Goal: Book appointment/travel/reservation

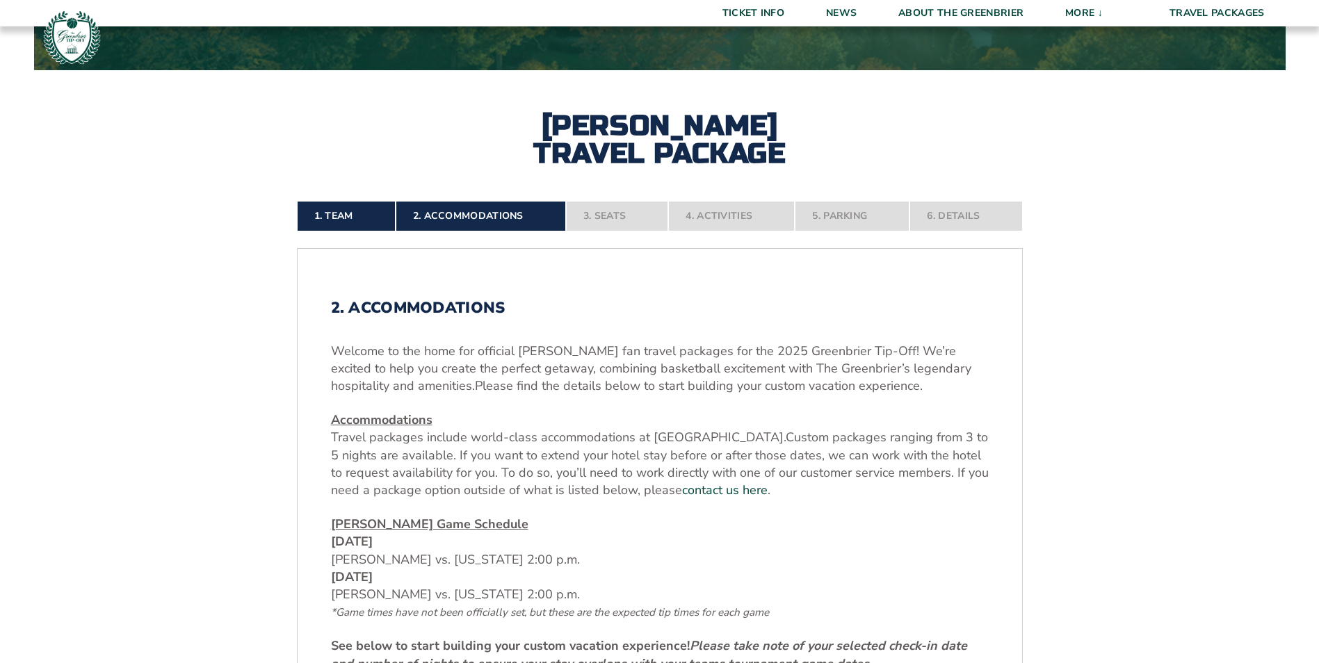
scroll to position [487, 0]
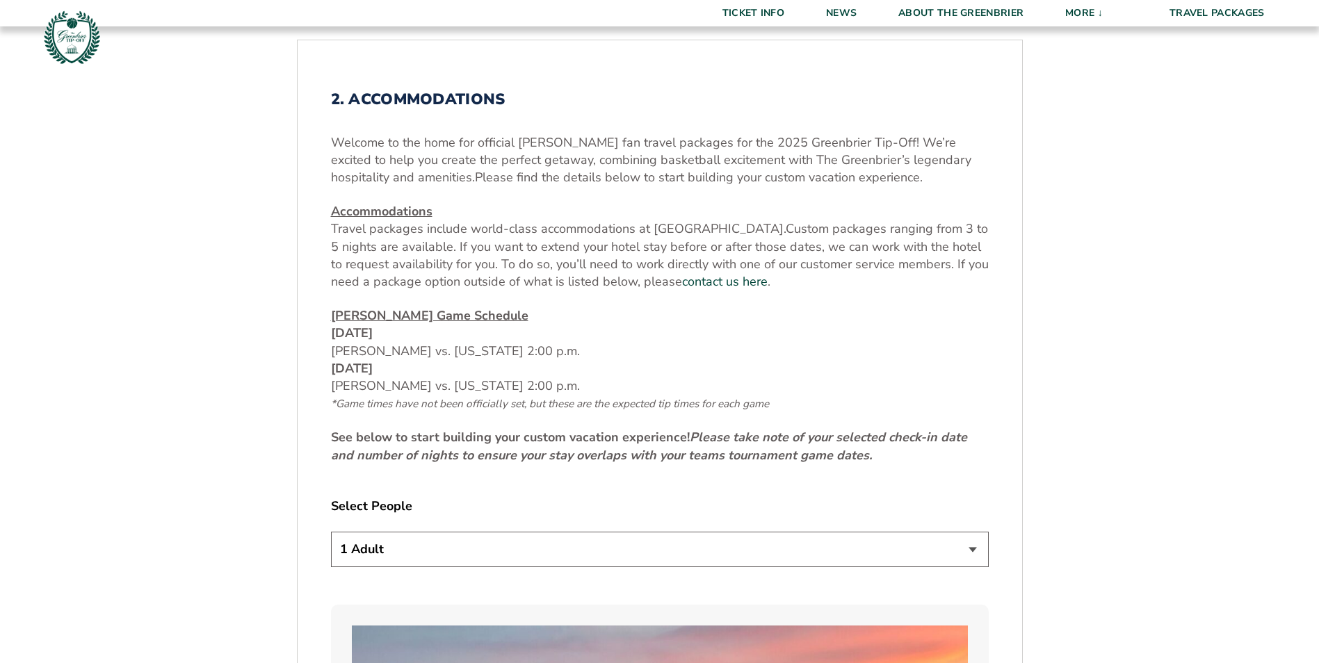
click at [975, 551] on select "1 Adult 2 Adults 3 Adults 4 Adults 2 Adults + 1 Child 2 Adults + 2 Children 2 A…" at bounding box center [660, 549] width 658 height 35
select select "2 Adults"
click at [331, 532] on select "1 Adult 2 Adults 3 Adults 4 Adults 2 Adults + 1 Child 2 Adults + 2 Children 2 A…" at bounding box center [660, 549] width 658 height 35
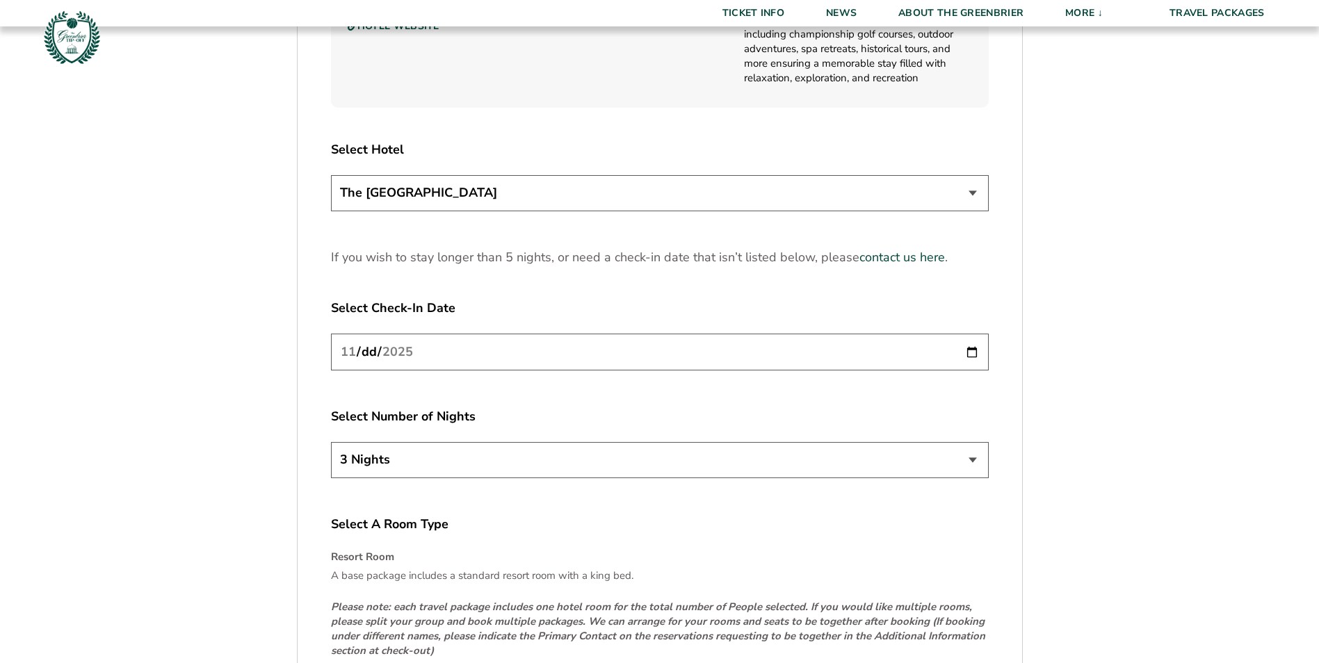
scroll to position [1946, 0]
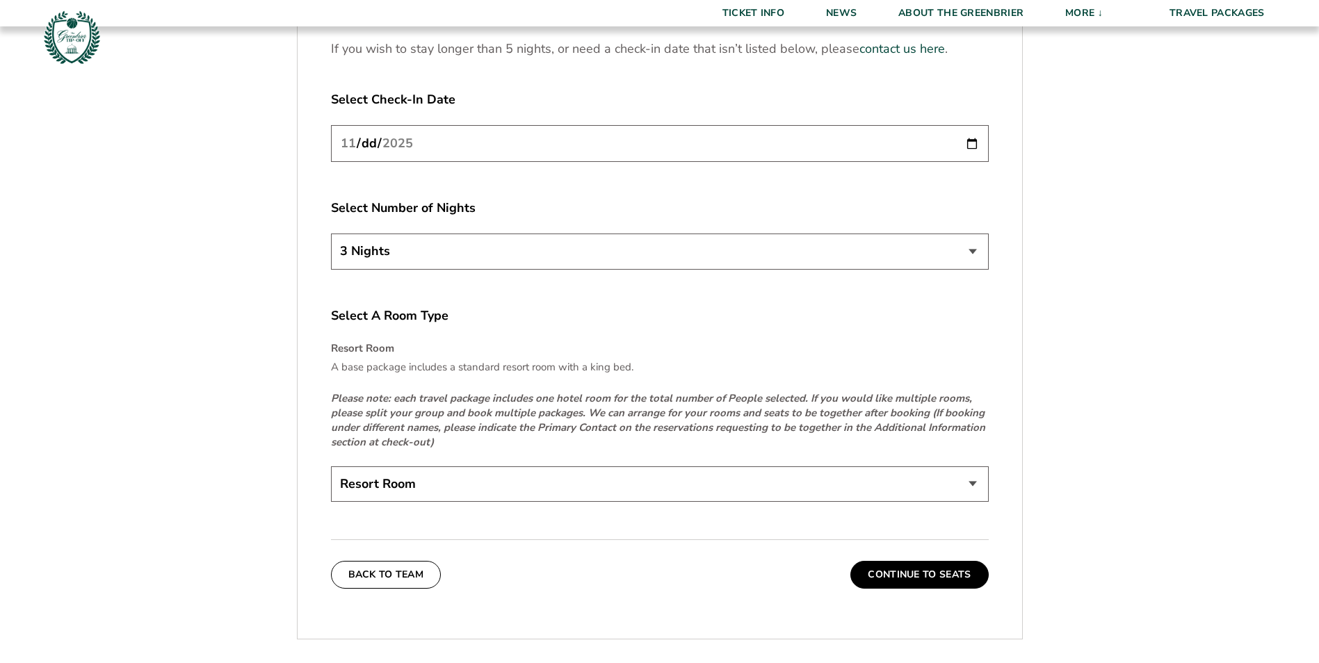
click at [973, 484] on select "Resort Room" at bounding box center [660, 483] width 658 height 35
click at [331, 466] on select "Resort Room" at bounding box center [660, 483] width 658 height 35
click at [938, 574] on button "Continue To Seats" at bounding box center [919, 575] width 138 height 28
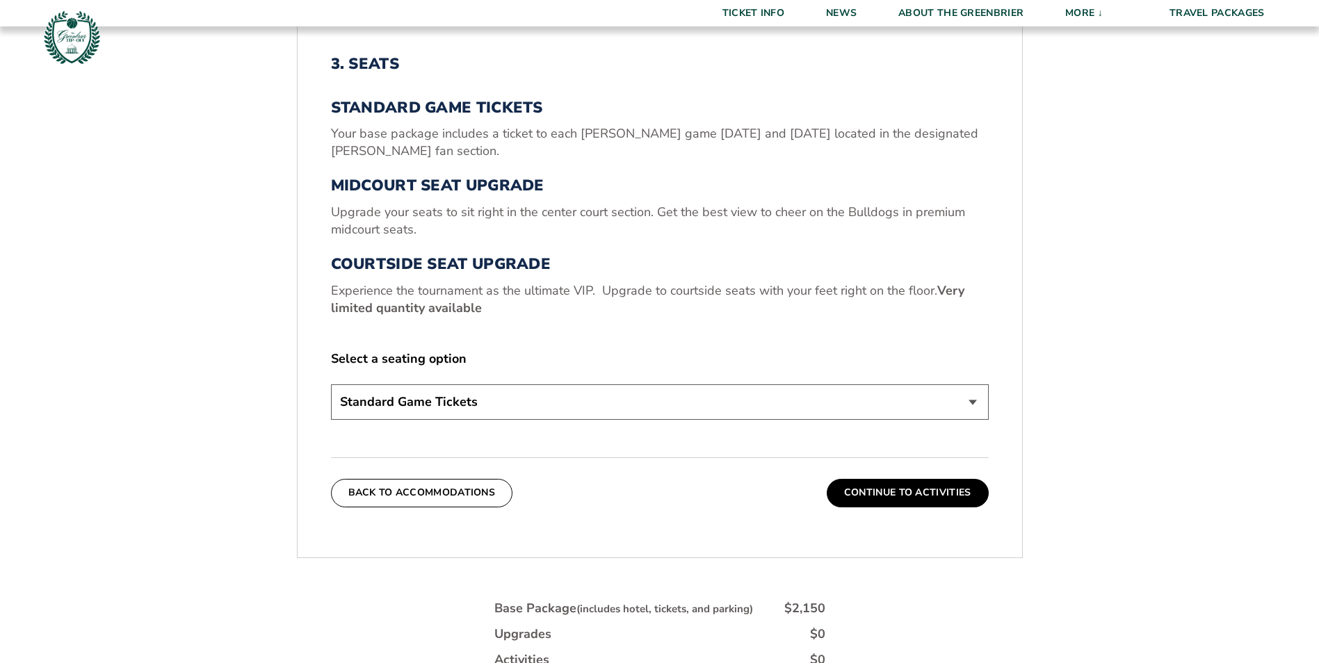
scroll to position [731, 0]
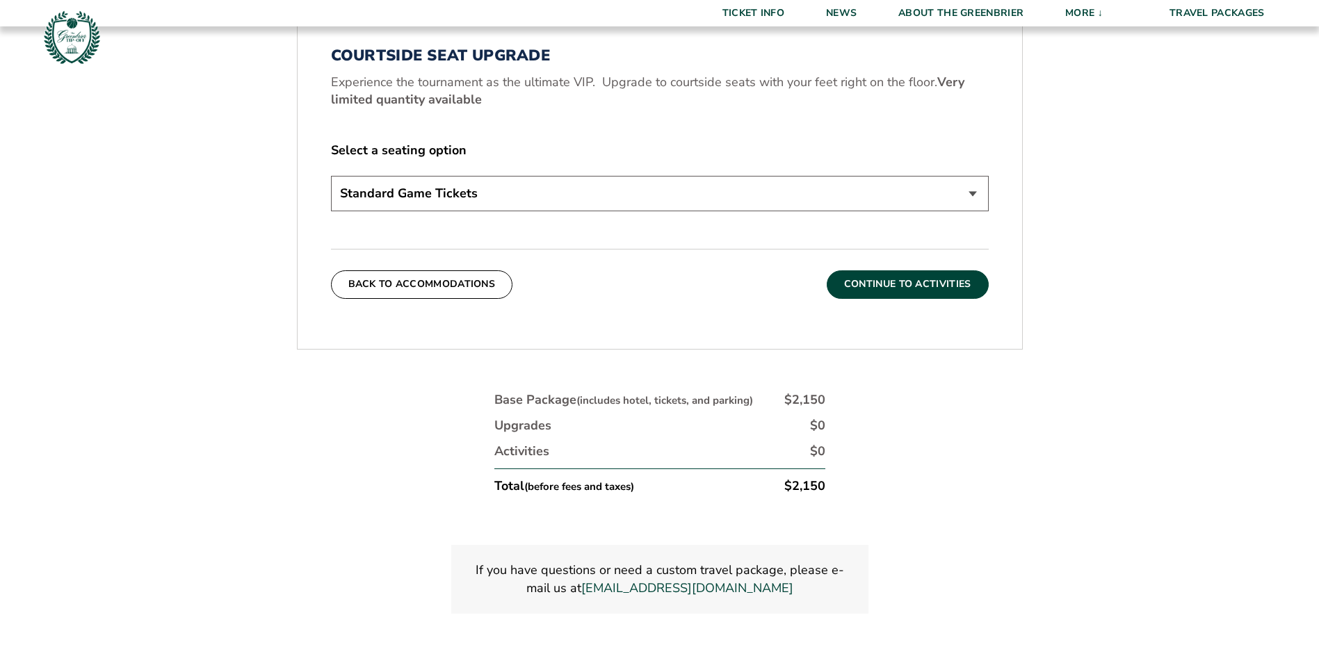
click at [892, 284] on button "Continue To Activities" at bounding box center [908, 284] width 162 height 28
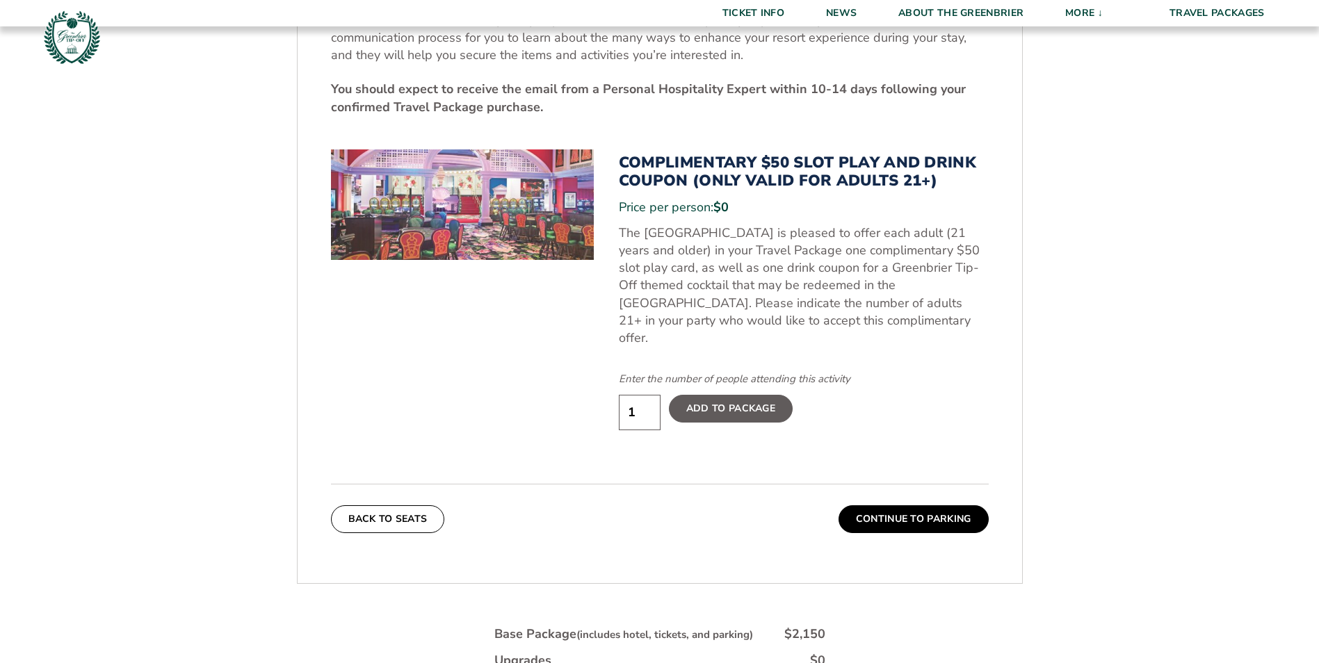
click at [745, 395] on label "Add To Package" at bounding box center [731, 409] width 124 height 28
click at [0, 0] on input "Add To Package" at bounding box center [0, 0] width 0 height 0
type input "2"
click at [646, 395] on input "2" at bounding box center [640, 412] width 42 height 35
click at [714, 395] on label "Added" at bounding box center [705, 409] width 72 height 28
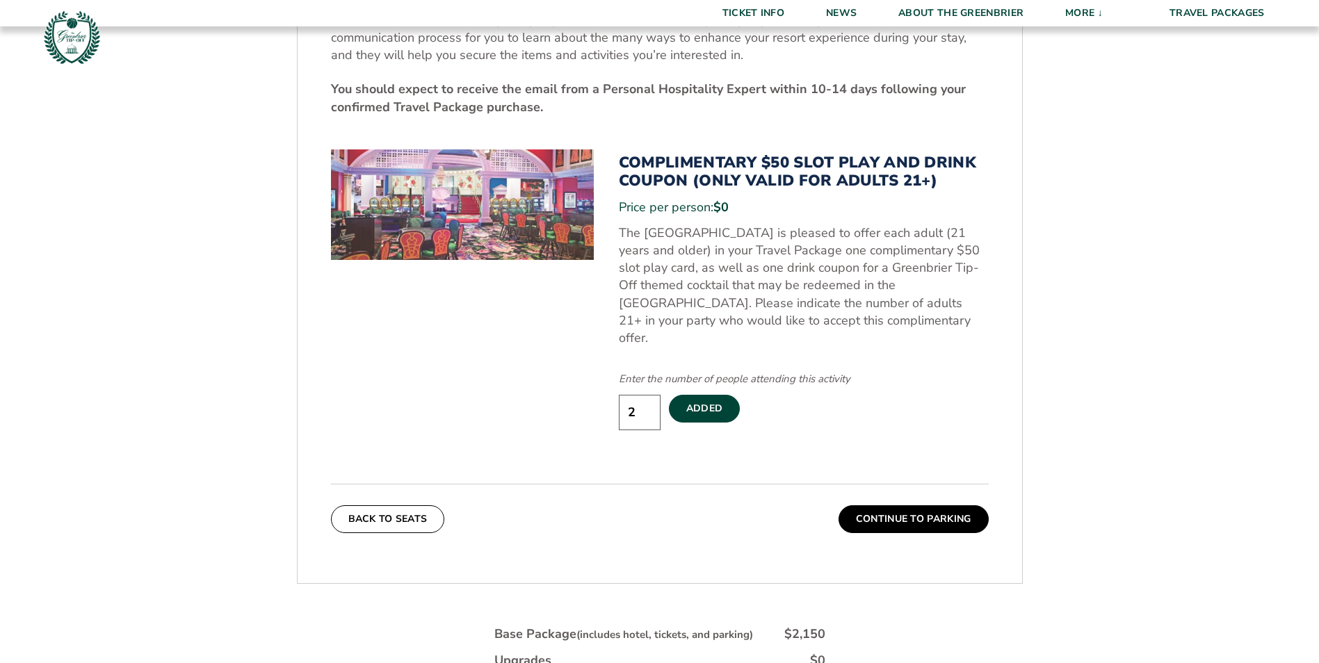
click at [0, 0] on input "Added" at bounding box center [0, 0] width 0 height 0
click at [775, 397] on label "Add To Package" at bounding box center [731, 409] width 124 height 28
click at [0, 0] on input "Add To Package" at bounding box center [0, 0] width 0 height 0
click at [717, 395] on label "Added" at bounding box center [705, 409] width 72 height 28
click at [0, 0] on input "Added" at bounding box center [0, 0] width 0 height 0
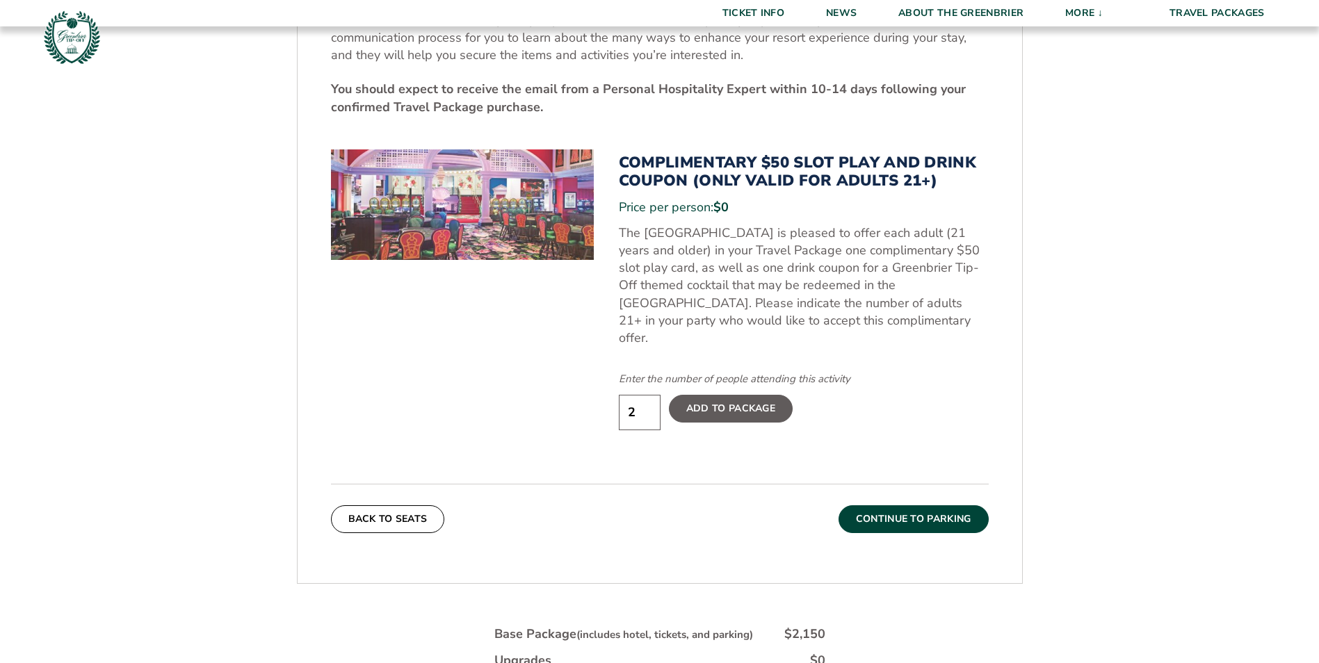
click at [941, 506] on button "Continue To Parking" at bounding box center [913, 519] width 150 height 28
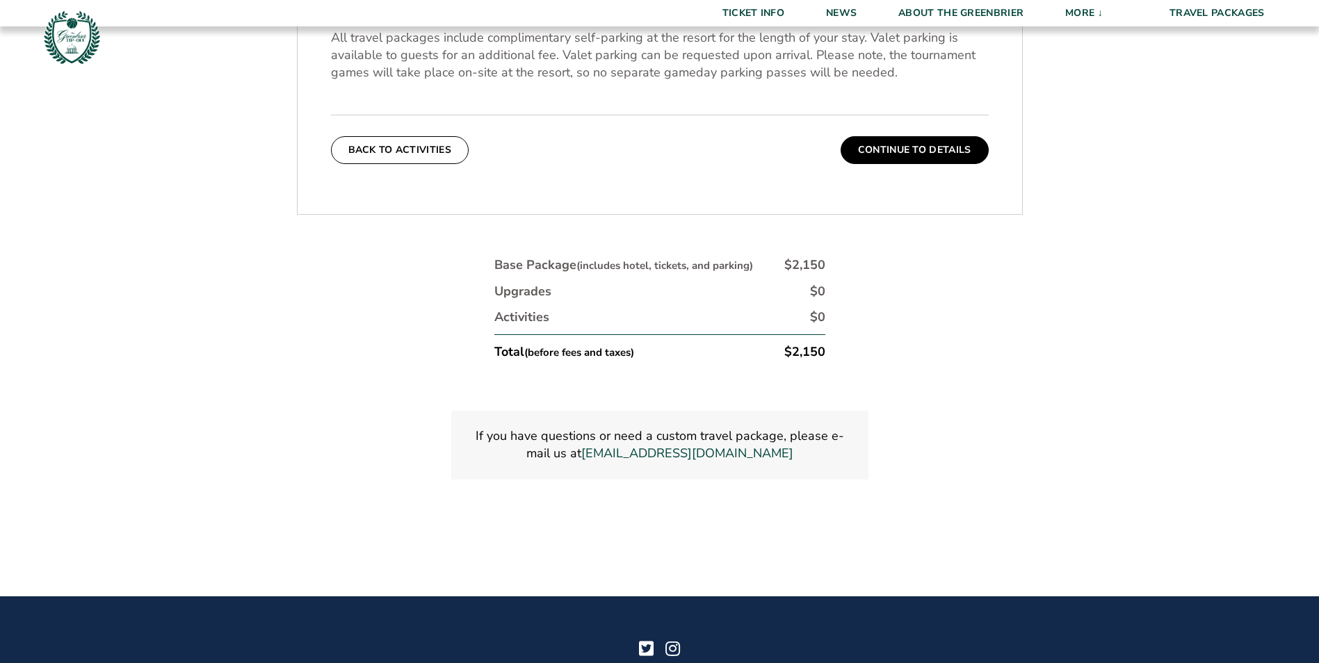
scroll to position [383, 0]
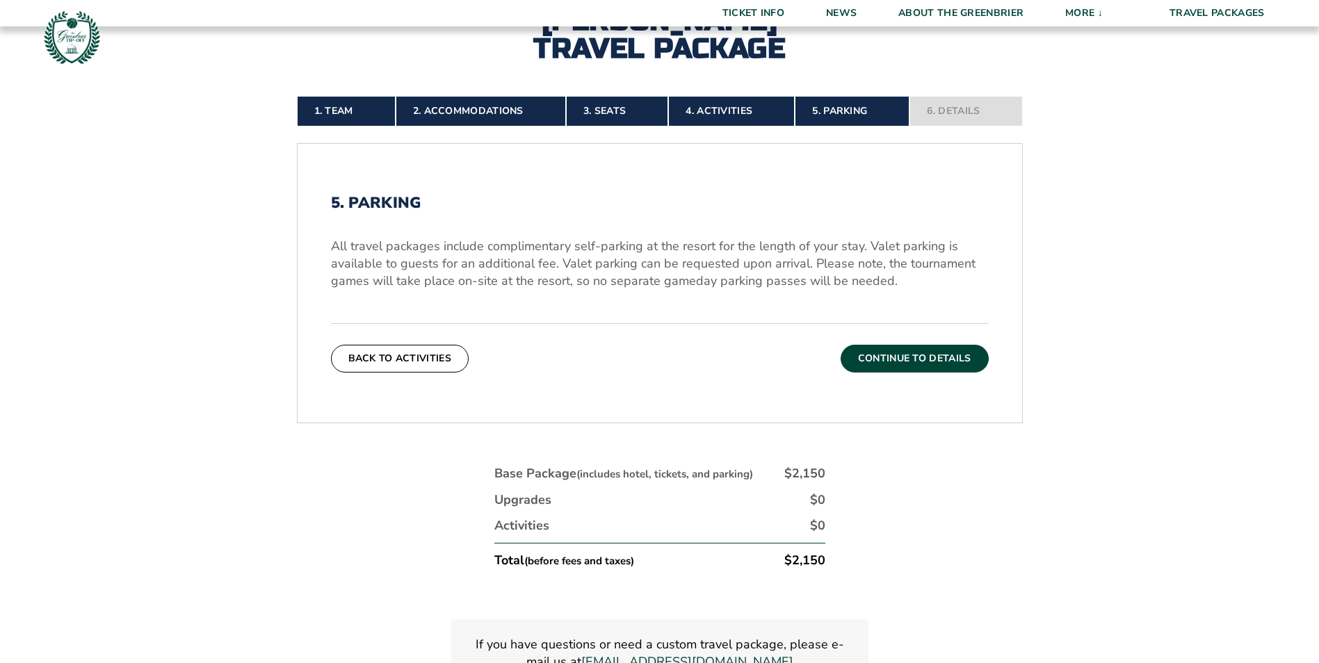
click at [935, 358] on button "Continue To Details" at bounding box center [914, 359] width 148 height 28
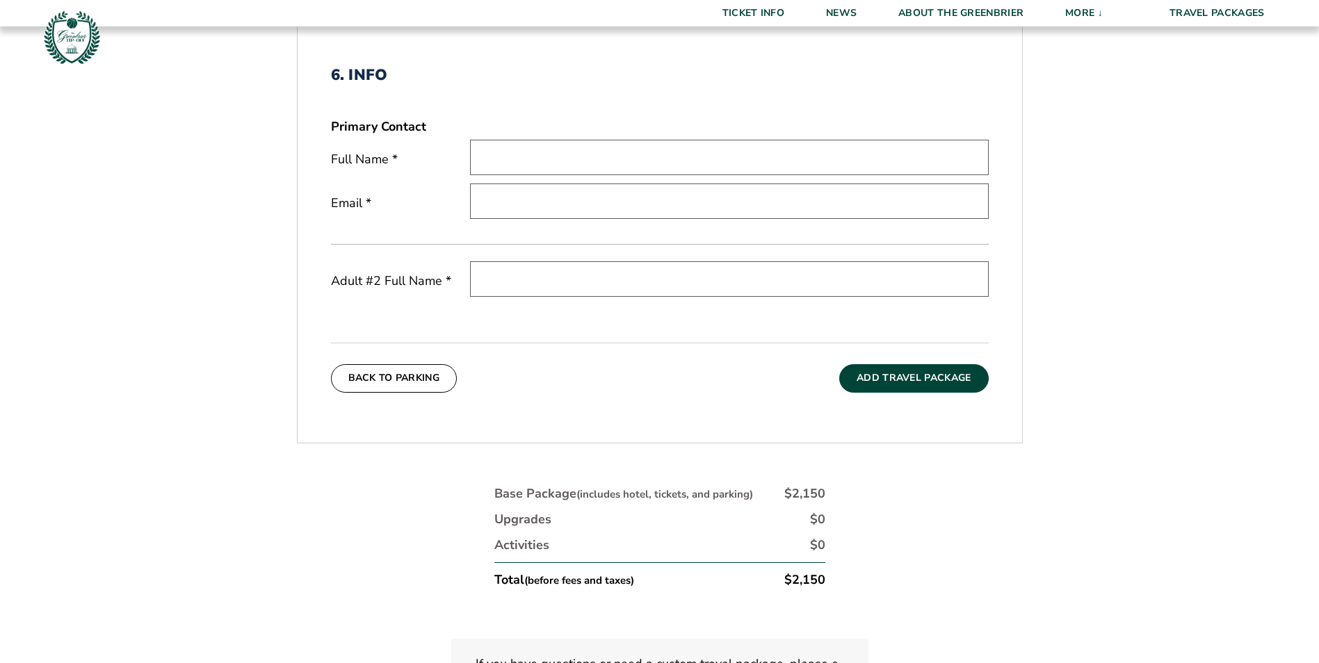
scroll to position [441, 0]
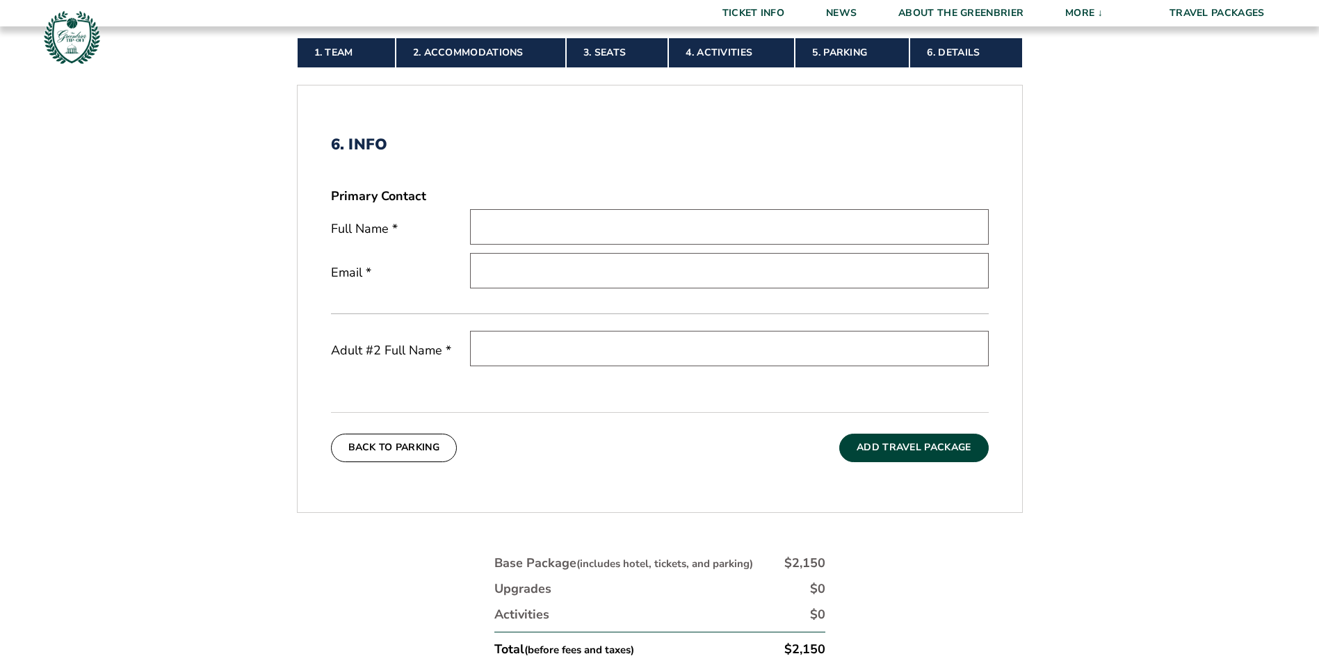
click at [507, 216] on input "text" at bounding box center [729, 226] width 519 height 35
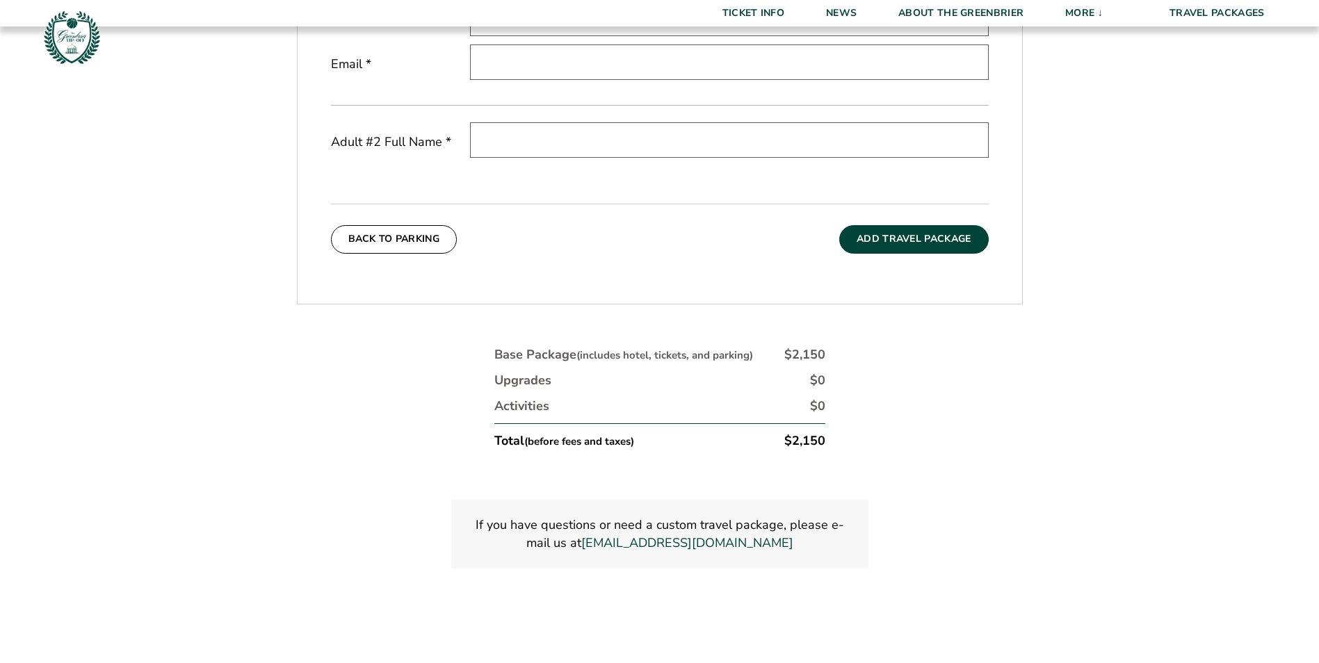
scroll to position [511, 0]
